Goal: Transaction & Acquisition: Download file/media

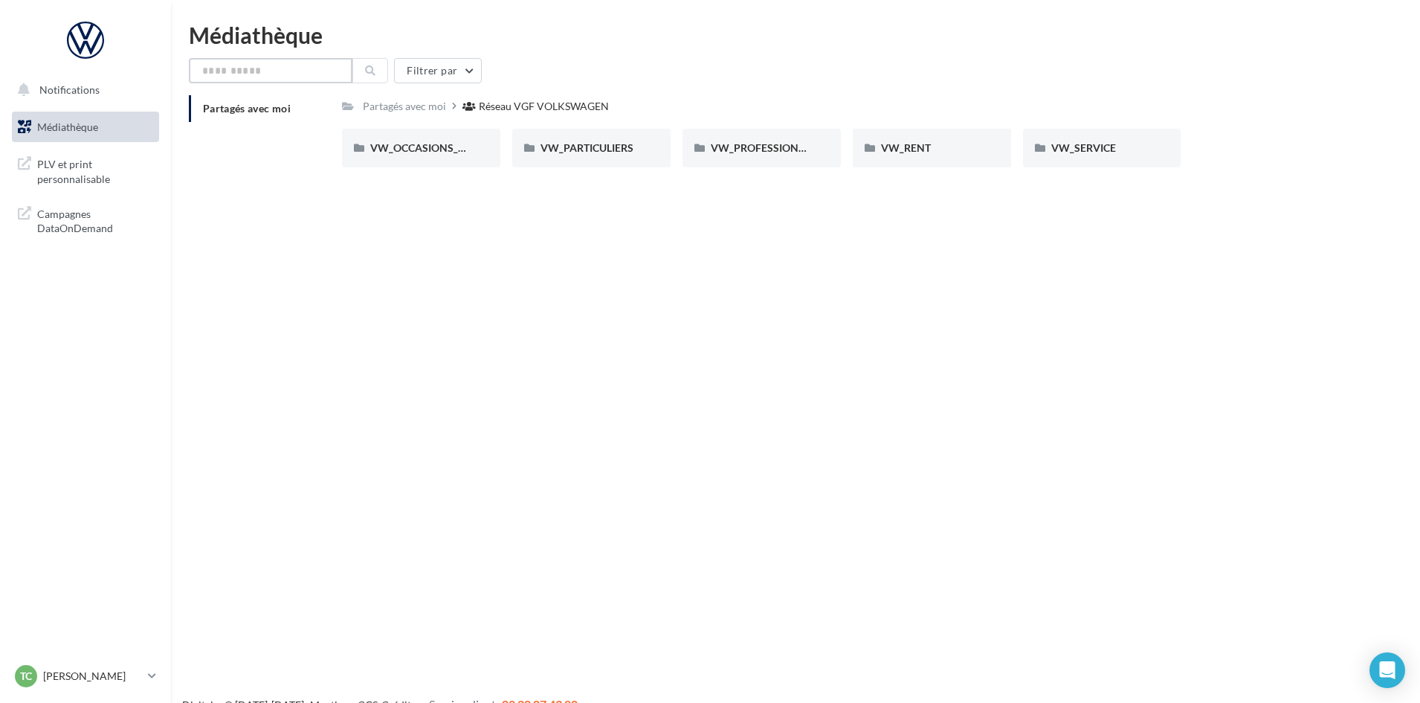
click at [275, 74] on input "text" at bounding box center [271, 70] width 164 height 25
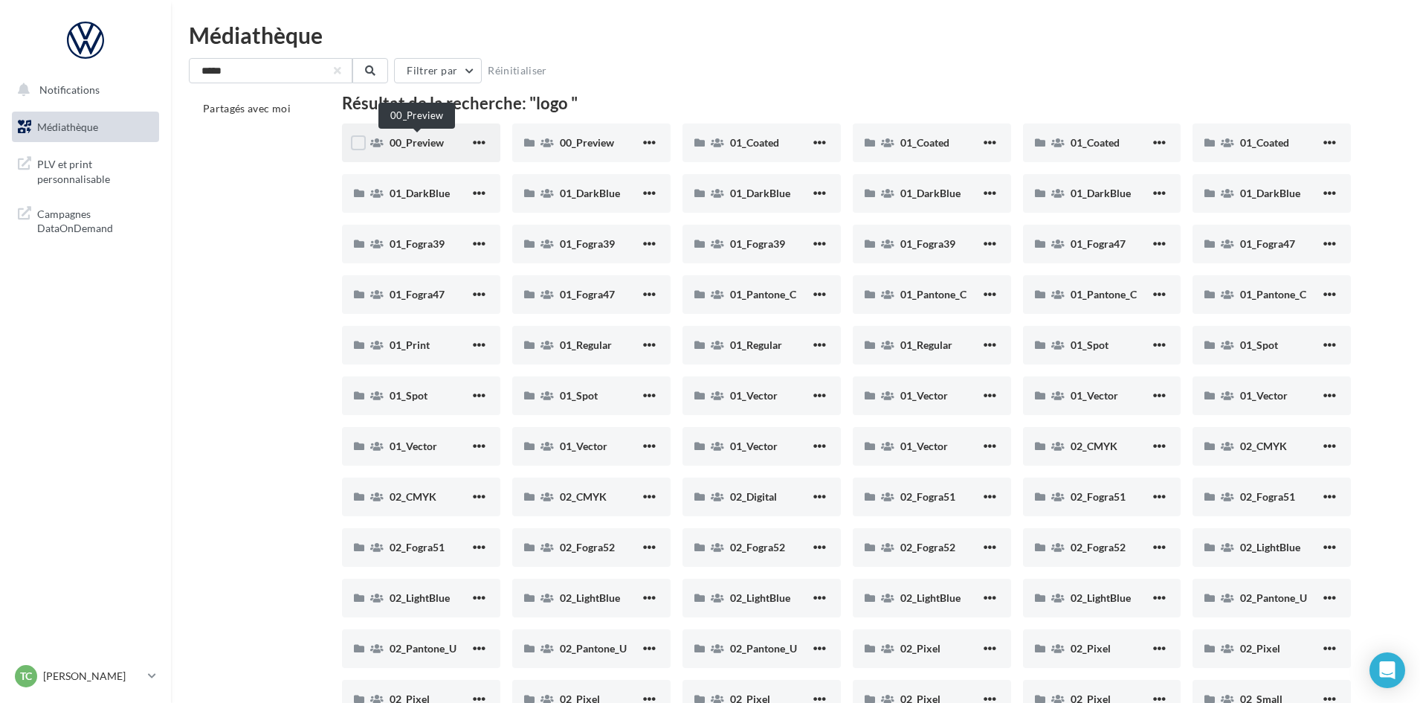
click at [428, 145] on span "00_Preview" at bounding box center [417, 142] width 54 height 13
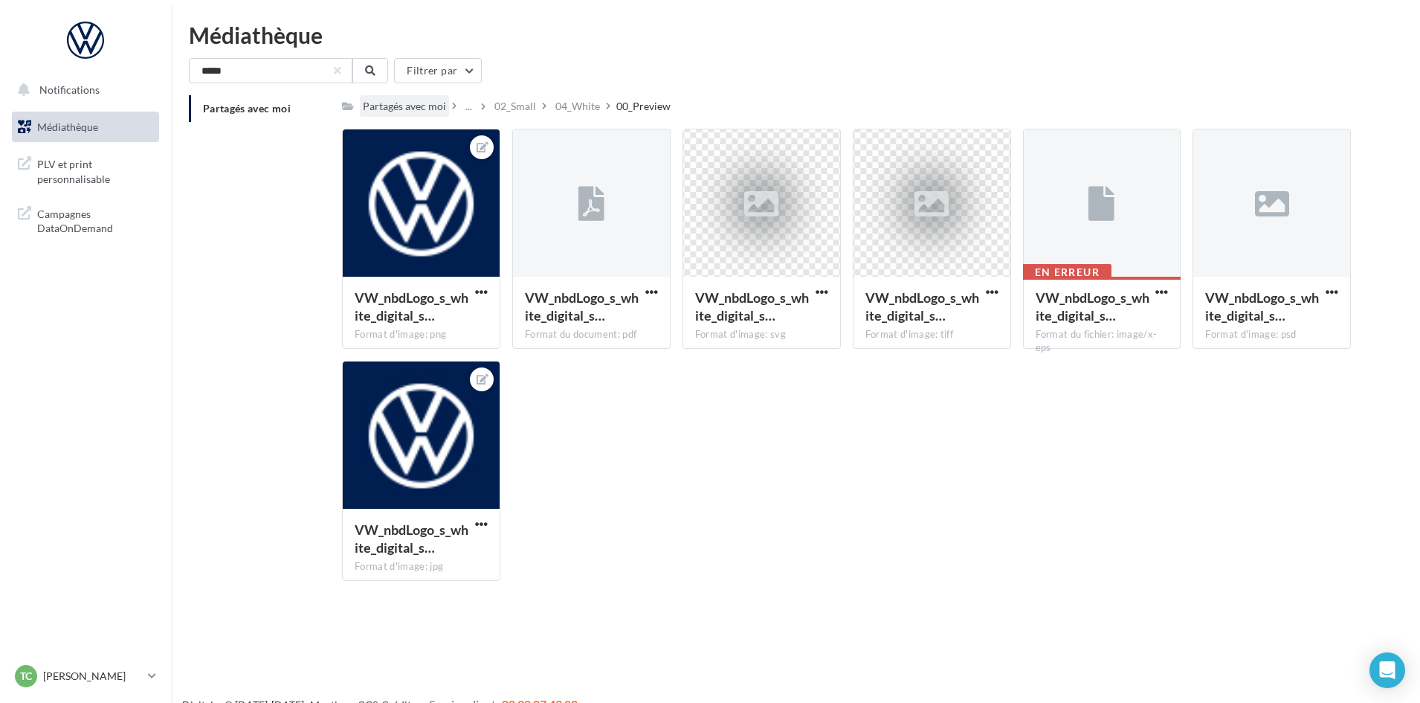
click at [418, 100] on div "Partagés avec moi" at bounding box center [404, 106] width 83 height 15
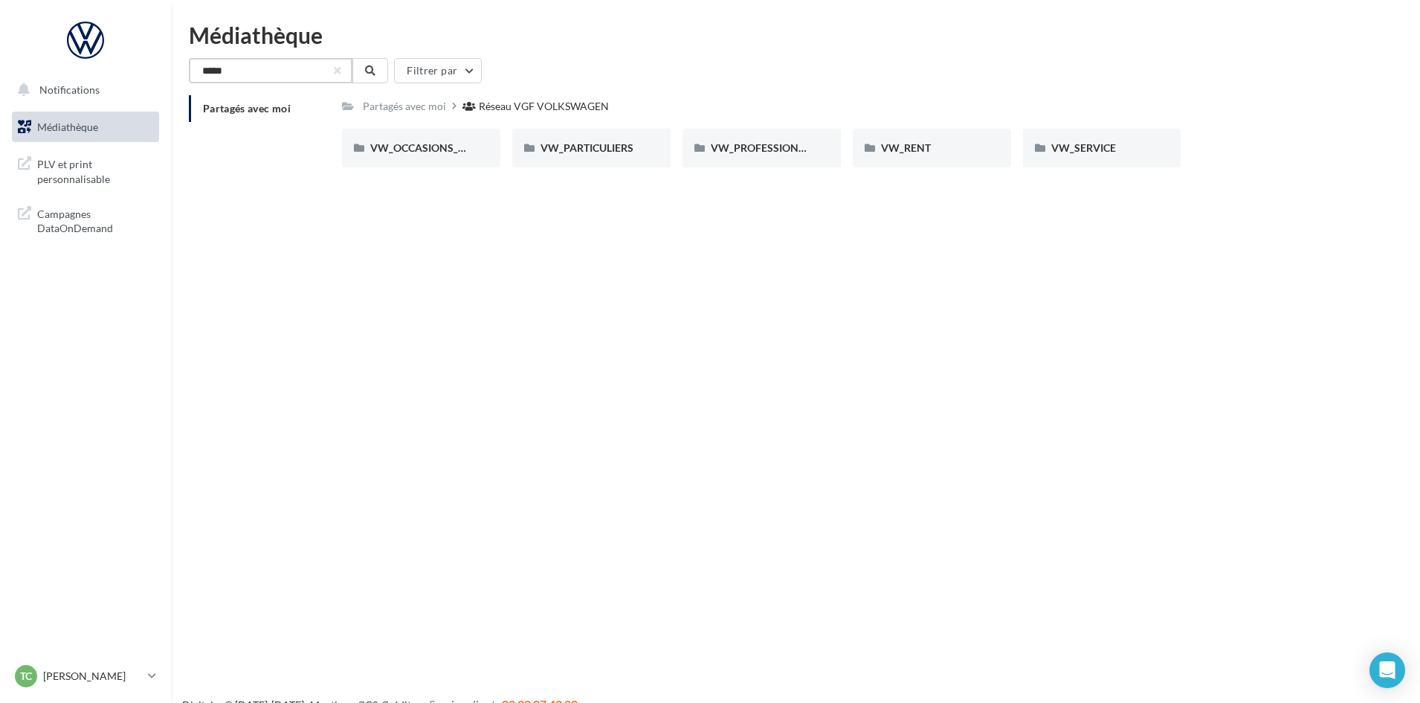
click at [285, 77] on input "****" at bounding box center [271, 70] width 164 height 25
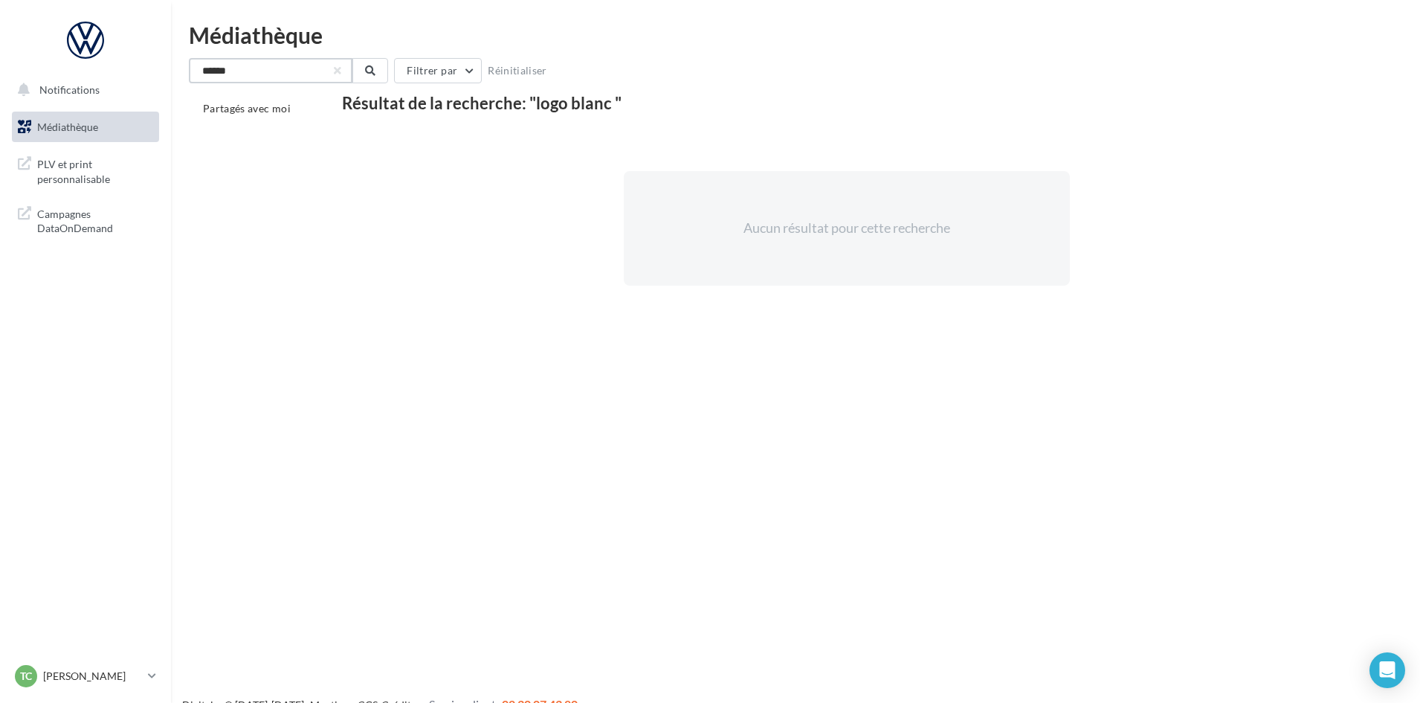
type input "****"
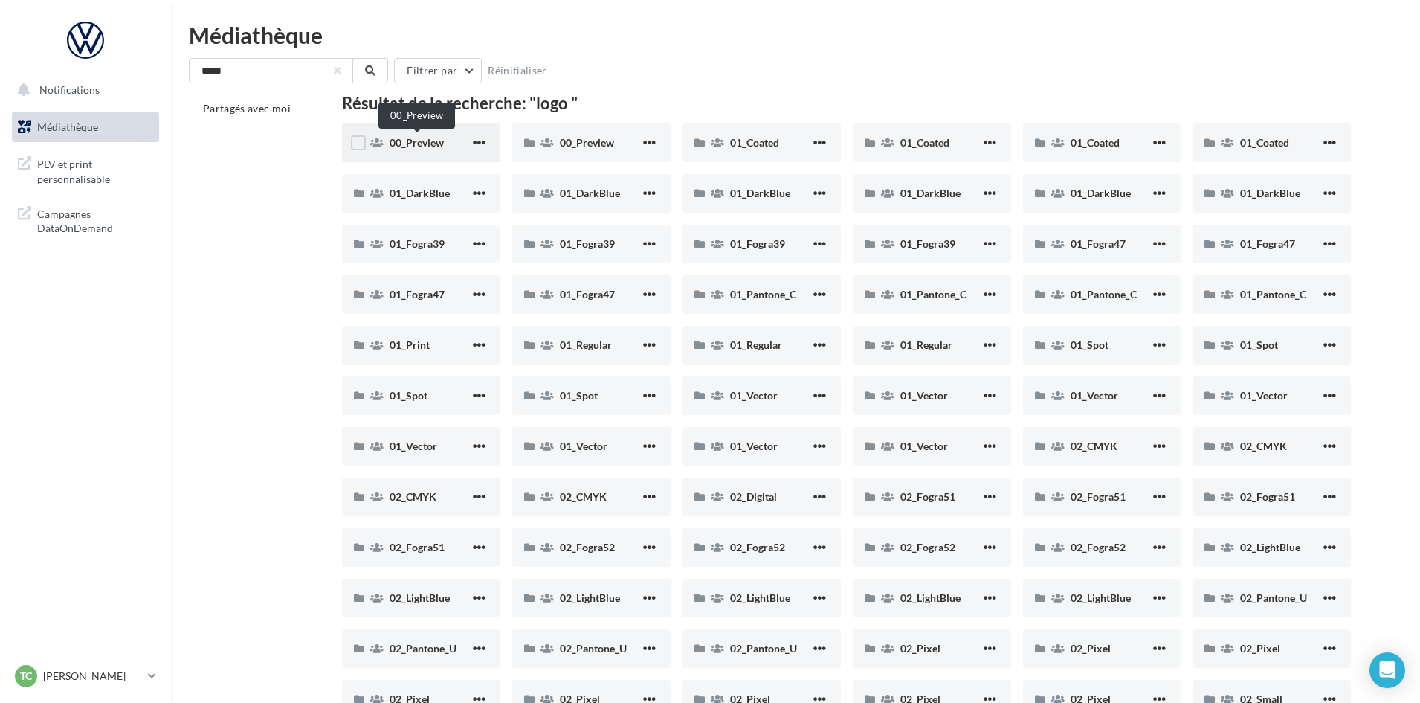
click at [425, 143] on span "00_Preview" at bounding box center [417, 142] width 54 height 13
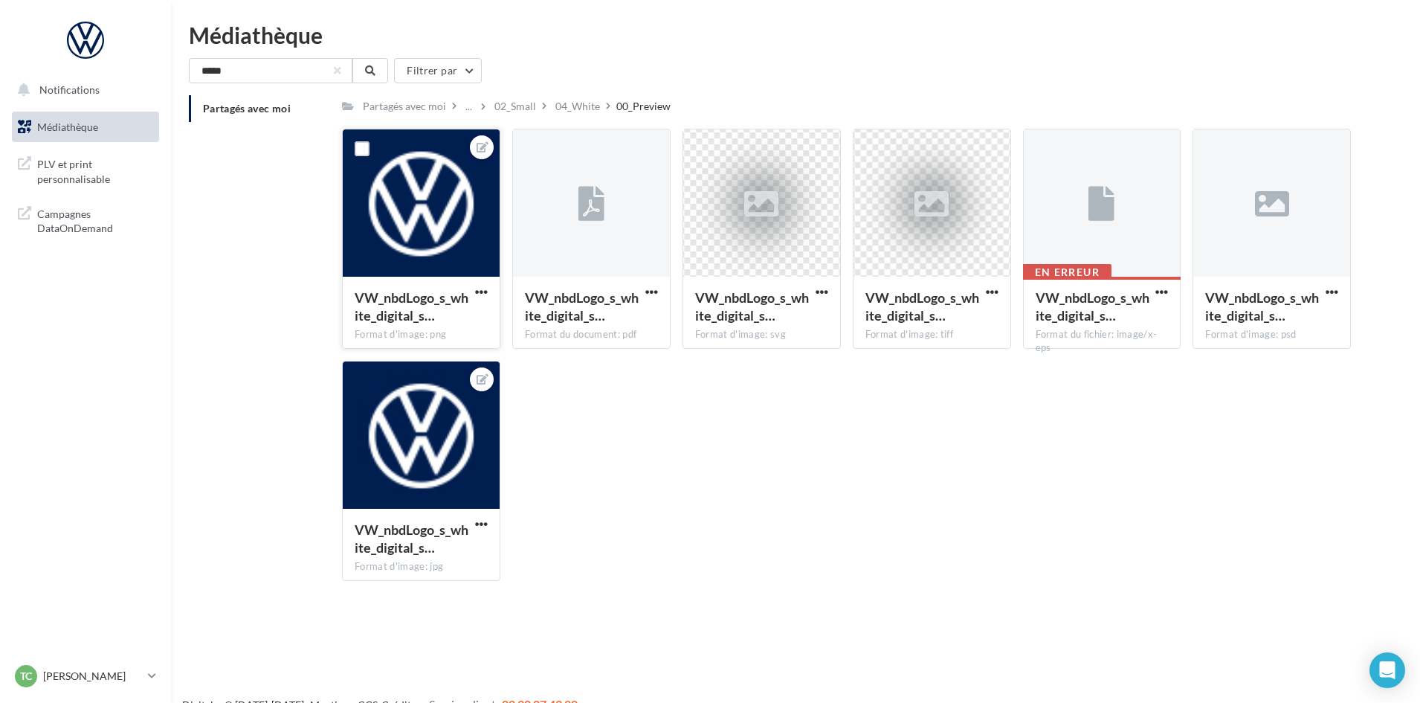
click at [485, 286] on span "button" at bounding box center [481, 292] width 13 height 13
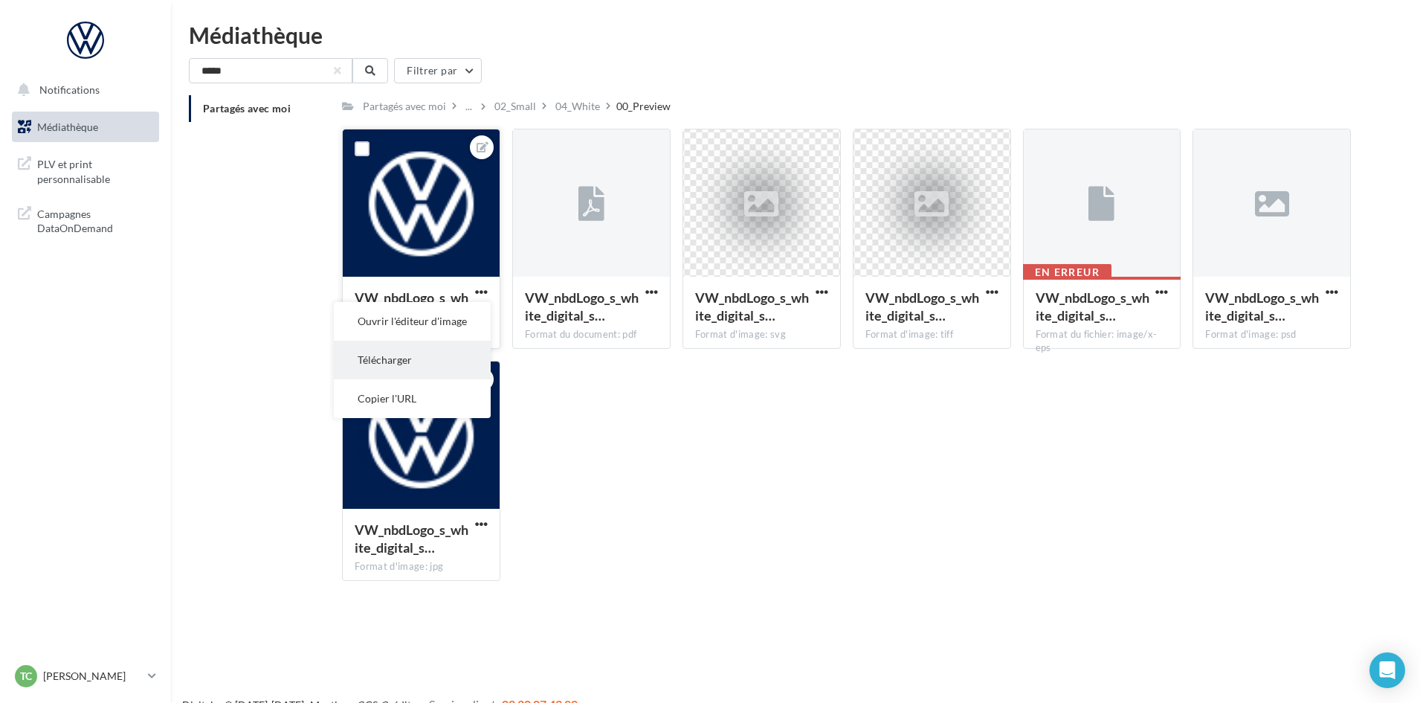
click at [445, 360] on button "Télécharger" at bounding box center [412, 360] width 157 height 39
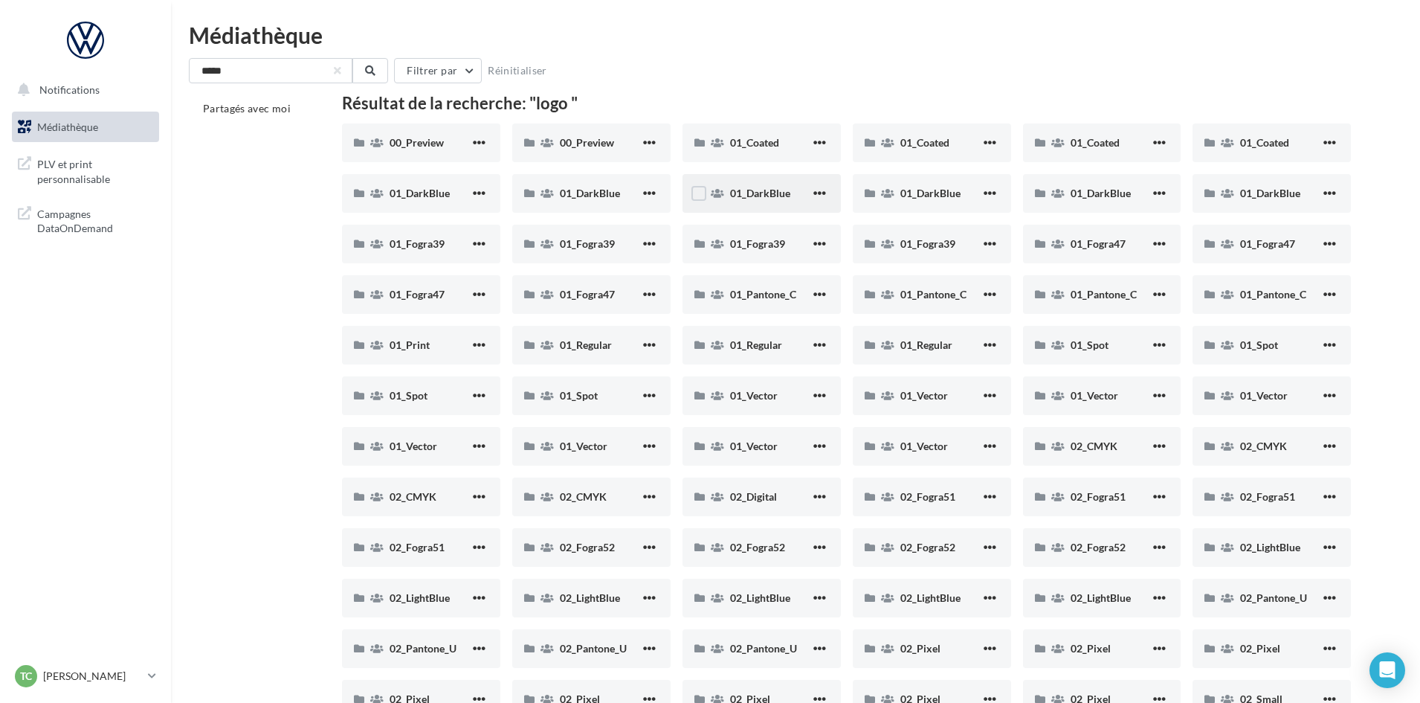
click at [767, 202] on div "01_DarkBlue" at bounding box center [762, 193] width 158 height 39
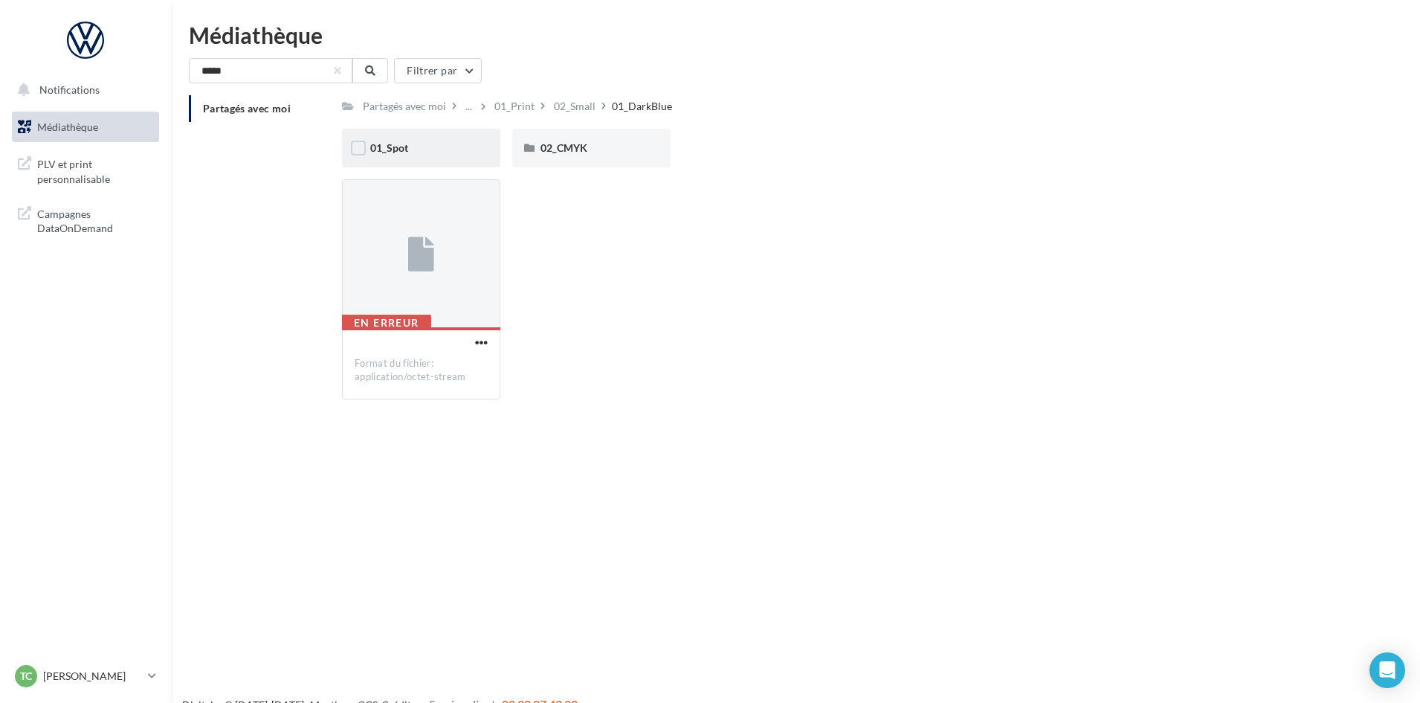
click at [425, 148] on div "01_Spot" at bounding box center [421, 148] width 102 height 15
click at [456, 291] on div at bounding box center [421, 254] width 157 height 149
click at [474, 349] on button "button" at bounding box center [481, 343] width 19 height 15
click at [465, 365] on button "Télécharger" at bounding box center [416, 371] width 149 height 39
drag, startPoint x: 286, startPoint y: 74, endPoint x: 0, endPoint y: 111, distance: 287.9
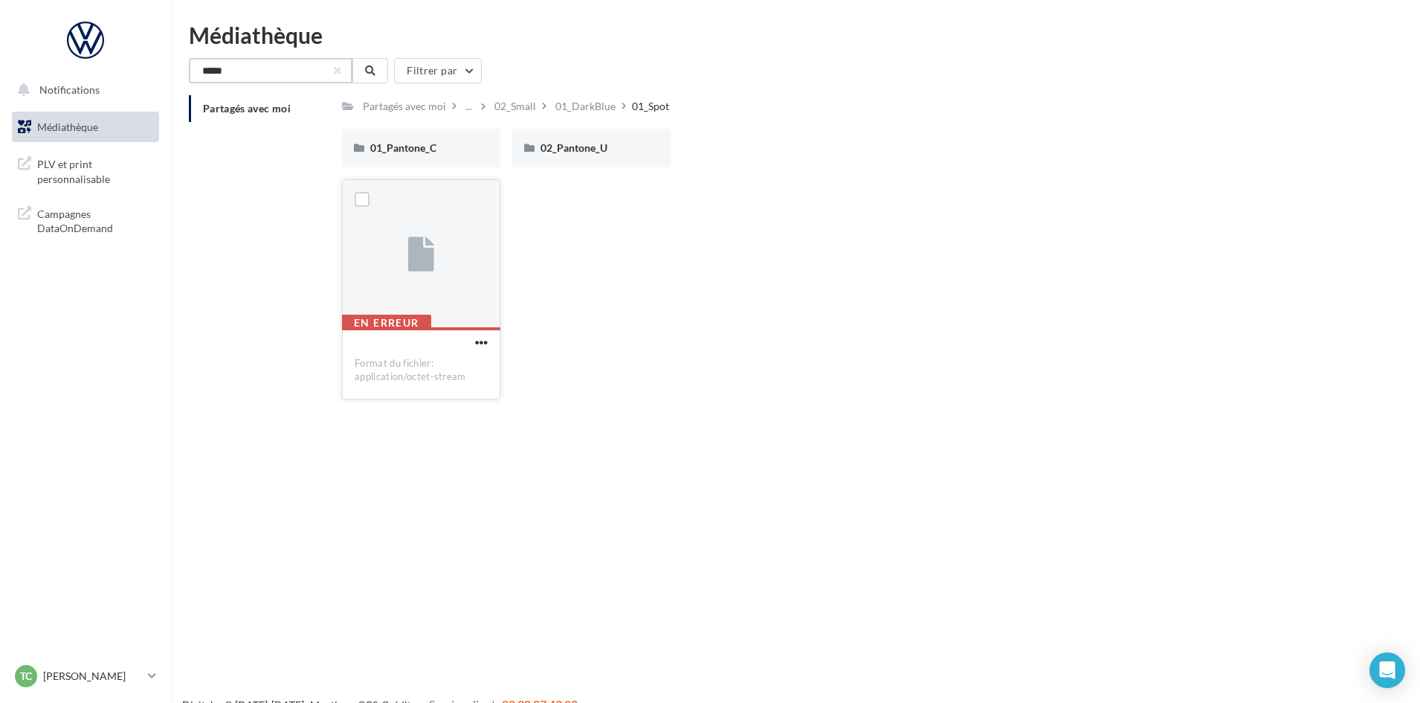
click at [0, 111] on div "Notifications Médiathèque" at bounding box center [710, 375] width 1420 height 703
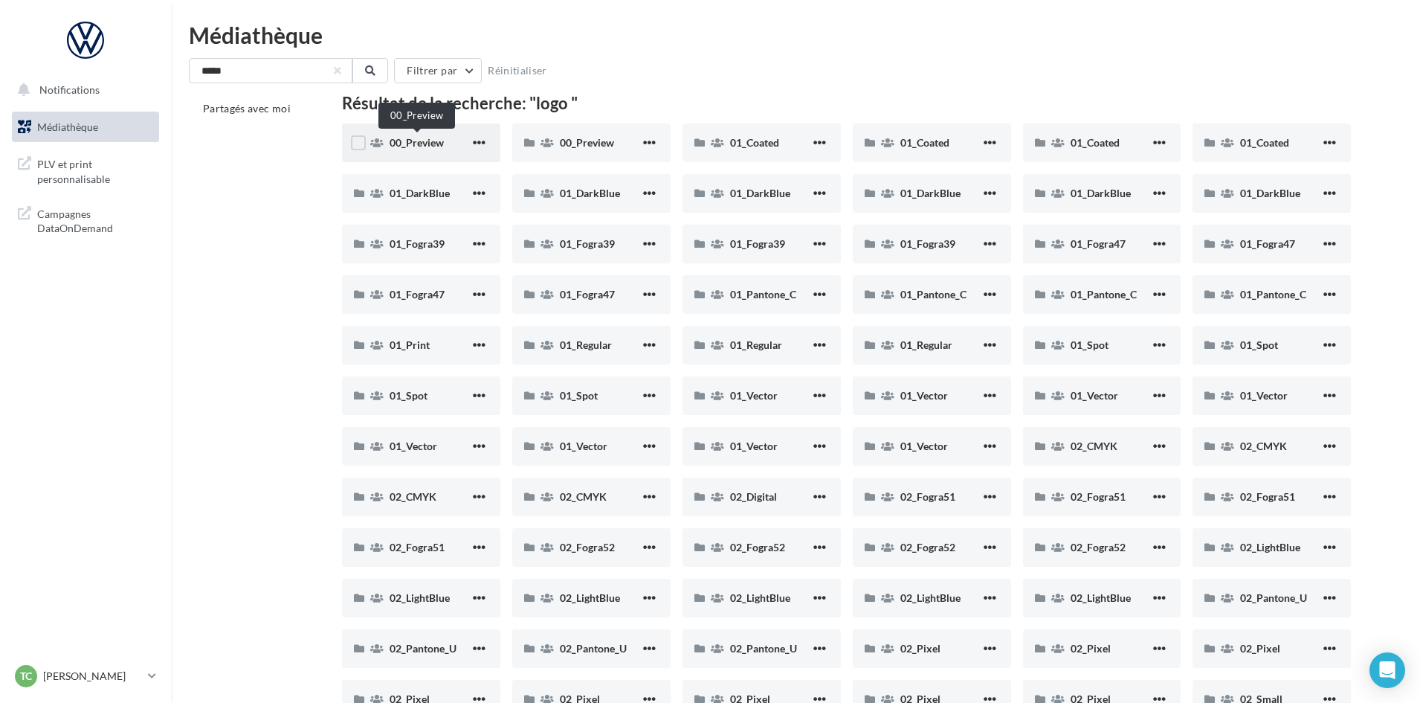
click at [413, 146] on span "00_Preview" at bounding box center [417, 142] width 54 height 13
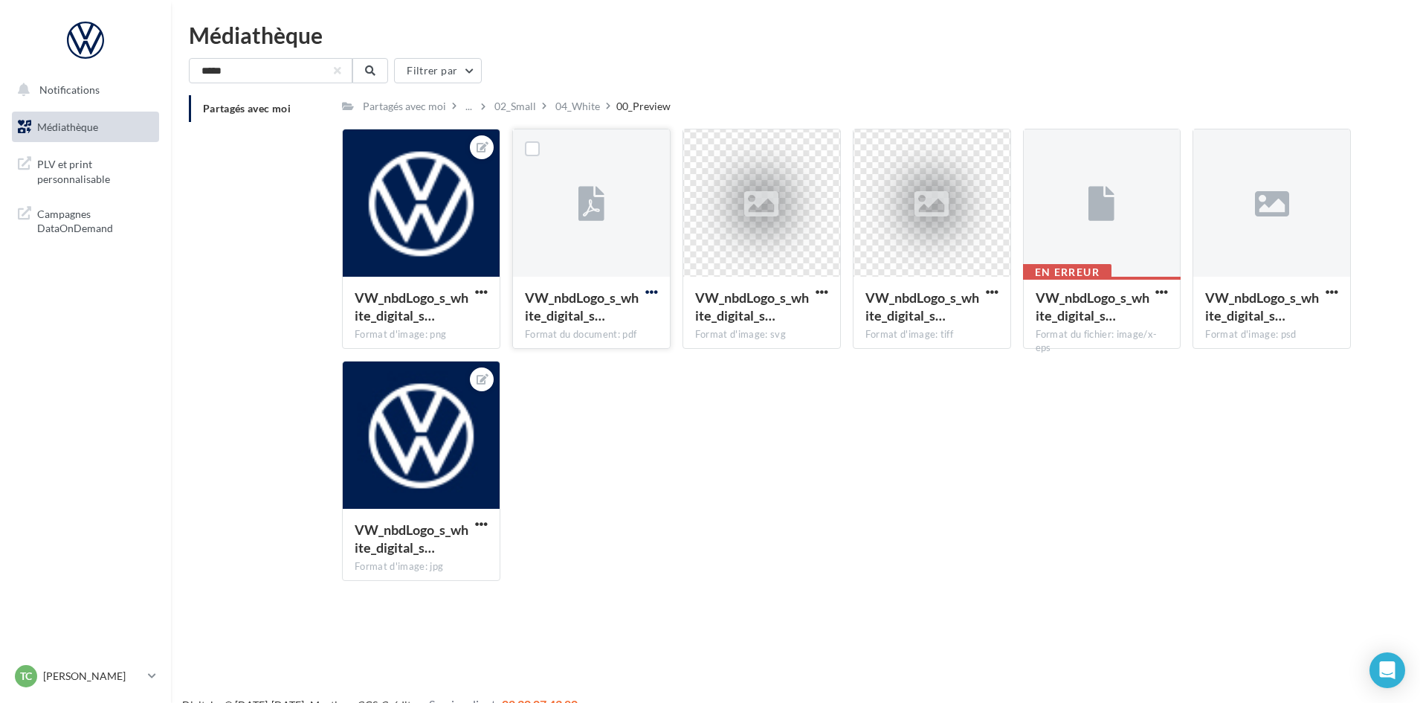
click at [650, 291] on span "button" at bounding box center [651, 292] width 13 height 13
click at [607, 334] on button "Télécharger" at bounding box center [586, 321] width 149 height 39
click at [597, 109] on div "04_White" at bounding box center [577, 106] width 45 height 15
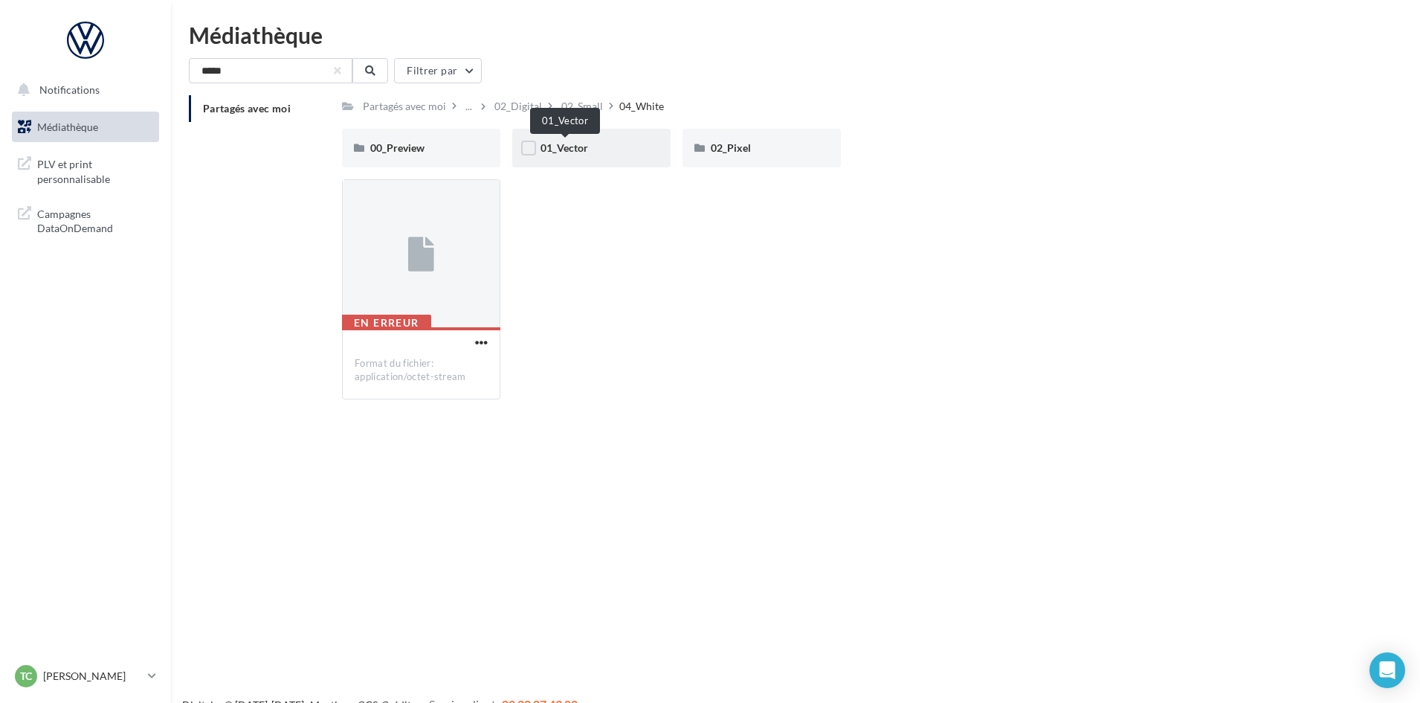
click at [564, 152] on span "01_Vector" at bounding box center [565, 147] width 48 height 13
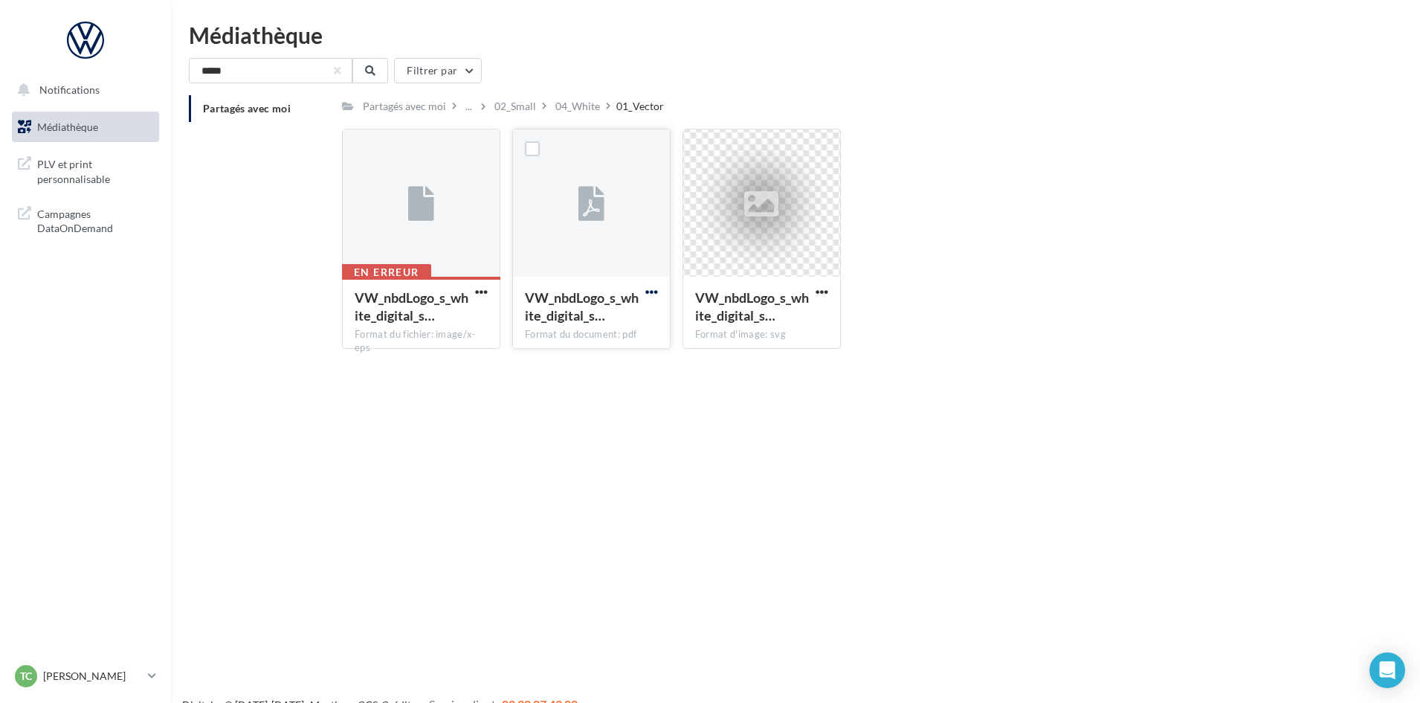
click at [653, 290] on span "button" at bounding box center [651, 292] width 13 height 13
click at [822, 291] on span "button" at bounding box center [822, 292] width 13 height 13
click at [802, 329] on button "Télécharger" at bounding box center [757, 321] width 149 height 39
click at [657, 296] on span "button" at bounding box center [651, 292] width 13 height 13
click at [618, 326] on button "Télécharger" at bounding box center [586, 321] width 149 height 39
